Goal: Transaction & Acquisition: Subscribe to service/newsletter

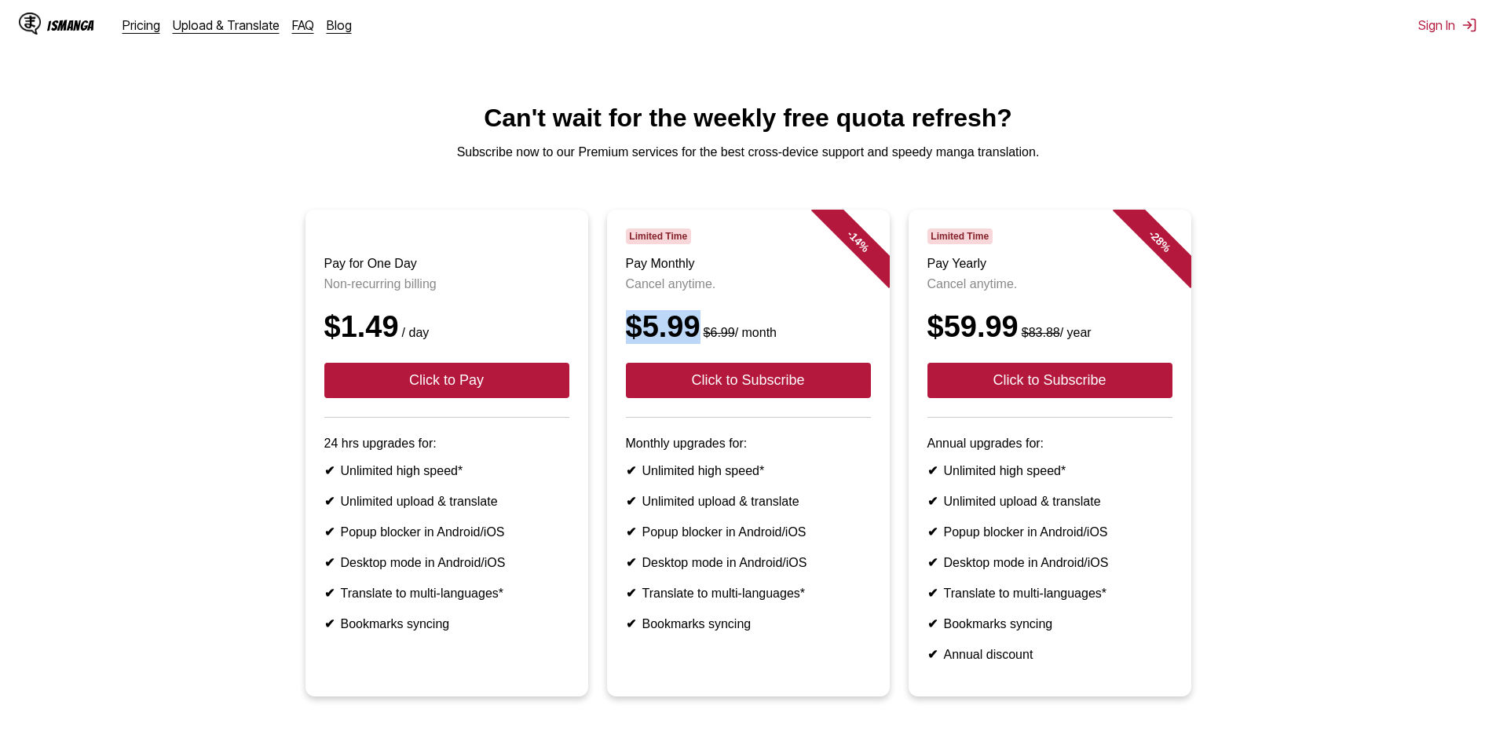
drag, startPoint x: 621, startPoint y: 347, endPoint x: 696, endPoint y: 345, distance: 75.4
click at [696, 345] on article "- 14 % Limited Time Pay Monthly Cancel anytime. $5.99 $6.99 / month Click to Su…" at bounding box center [748, 453] width 283 height 487
copy div "$5.99"
click at [757, 398] on button "Click to Subscribe" at bounding box center [748, 380] width 245 height 35
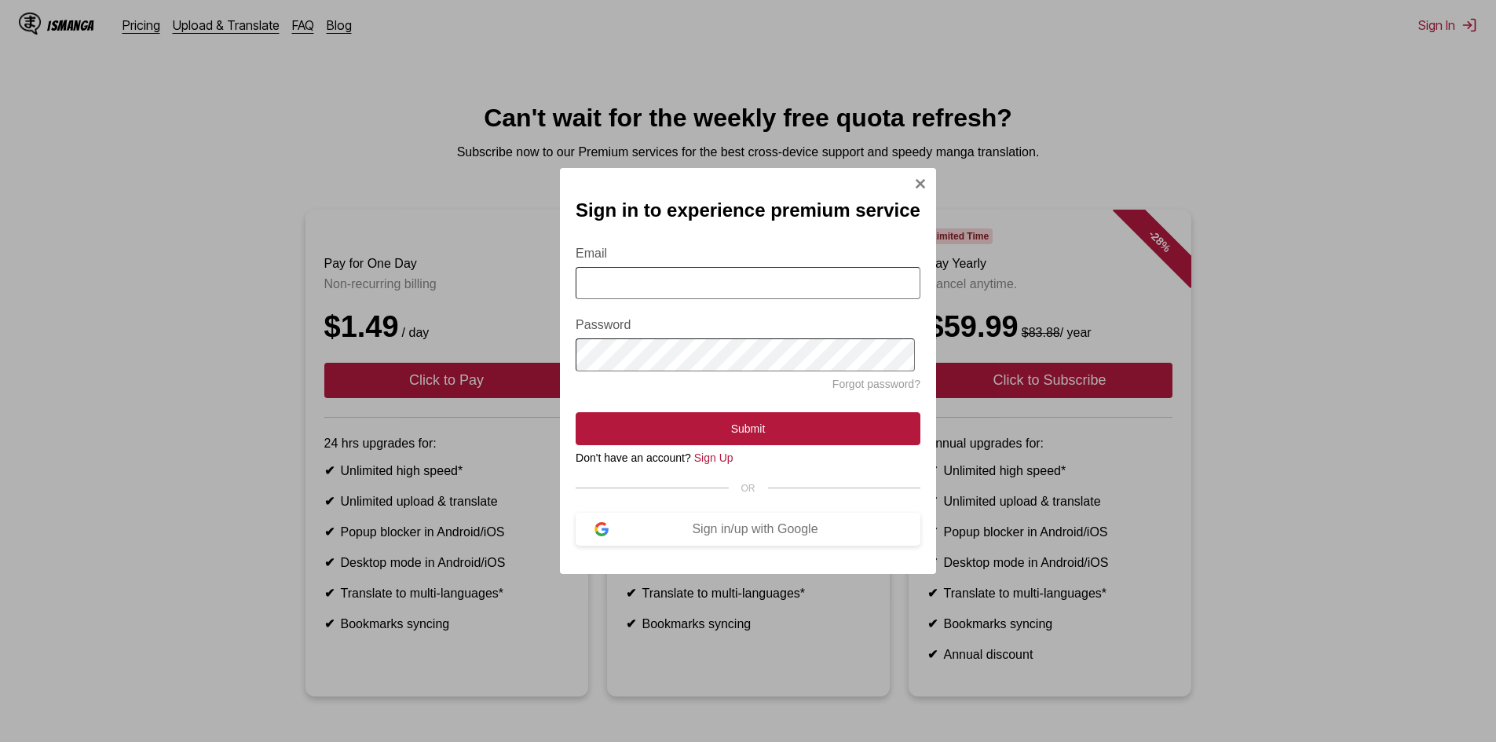
click at [916, 179] on img "Sign In Modal" at bounding box center [920, 183] width 13 height 13
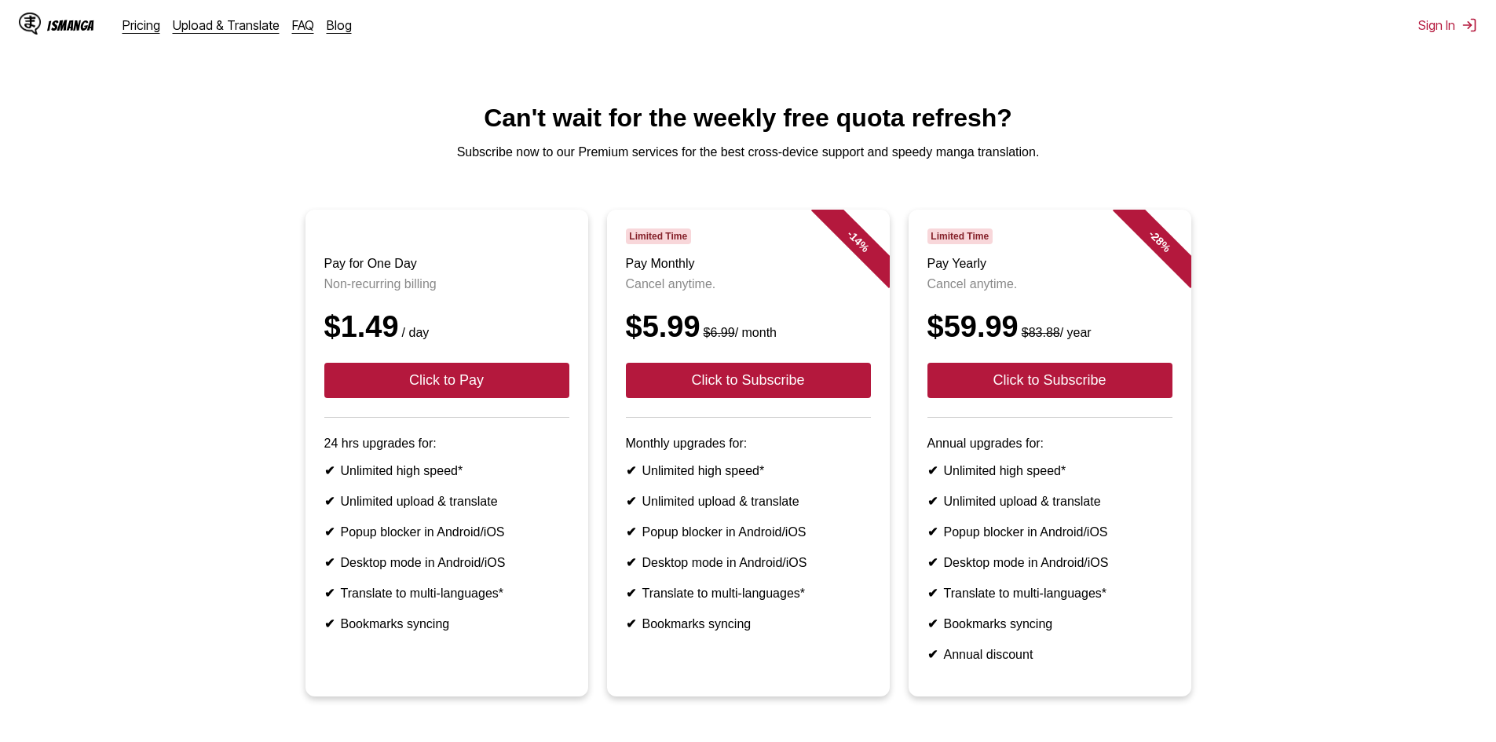
click at [796, 322] on header "Limited Time Pay Monthly Cancel anytime. $5.99 $6.99 / month Click to Subscribe" at bounding box center [748, 322] width 245 height 189
click at [792, 338] on div "$5.99 $6.99 / month" at bounding box center [748, 327] width 245 height 34
click at [1021, 398] on button "Click to Subscribe" at bounding box center [1049, 380] width 245 height 35
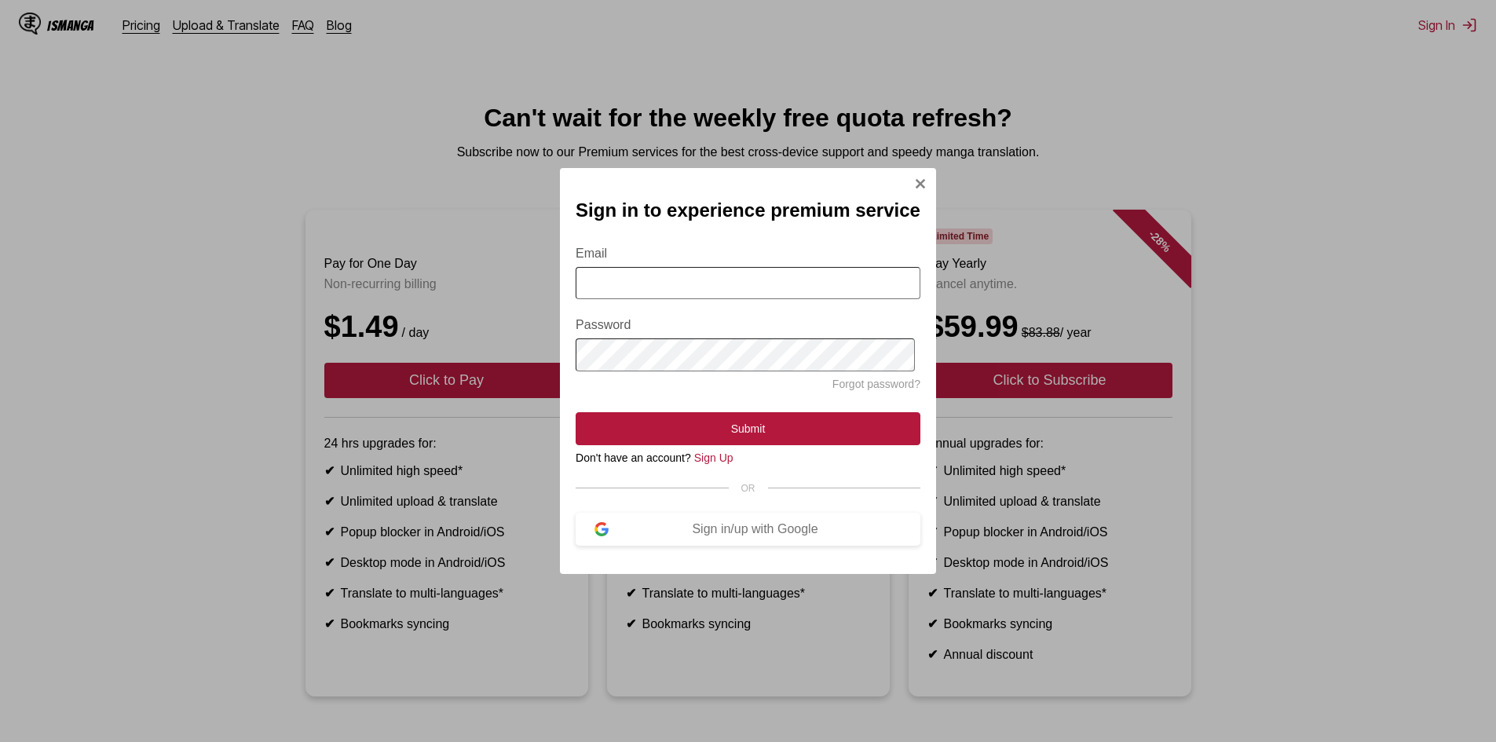
click at [917, 177] on img "Sign In Modal" at bounding box center [920, 183] width 13 height 13
